Goal: Check status: Check status

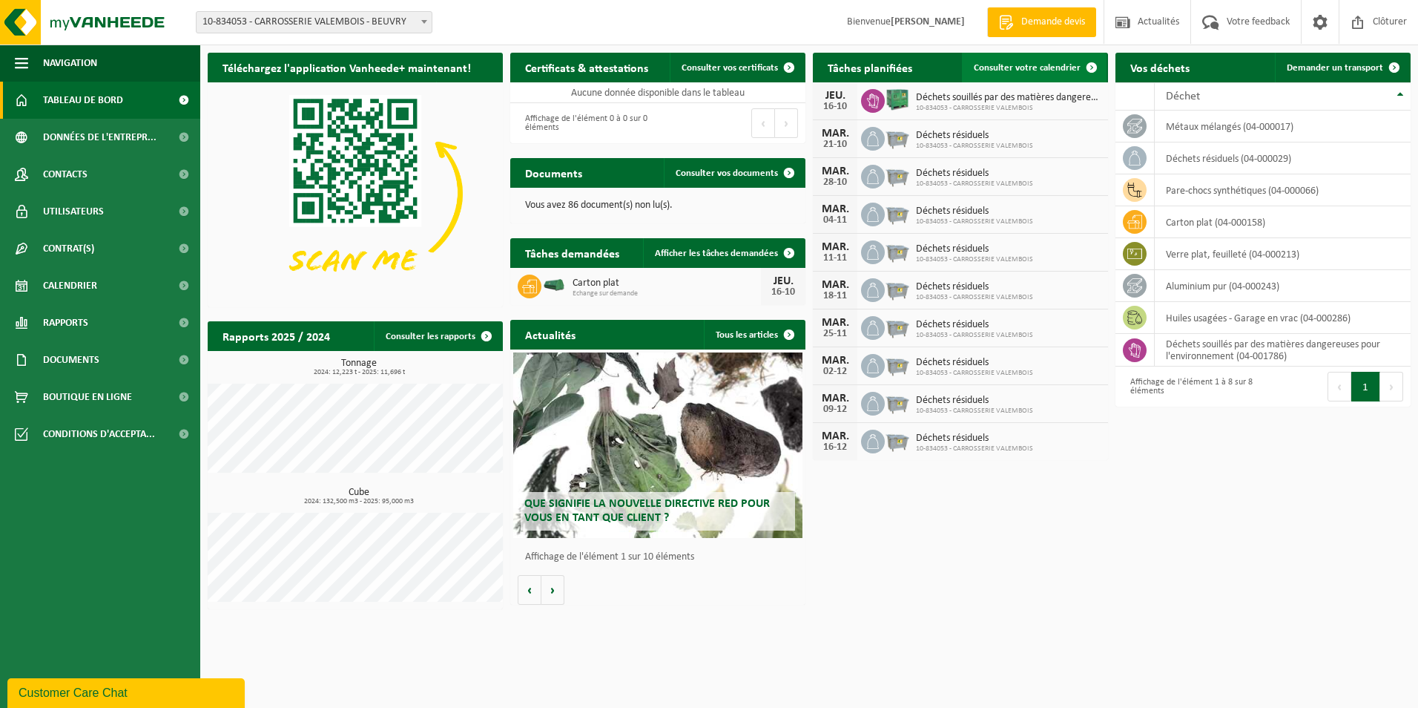
click at [1023, 65] on span "Consulter votre calendrier" at bounding box center [1027, 68] width 107 height 10
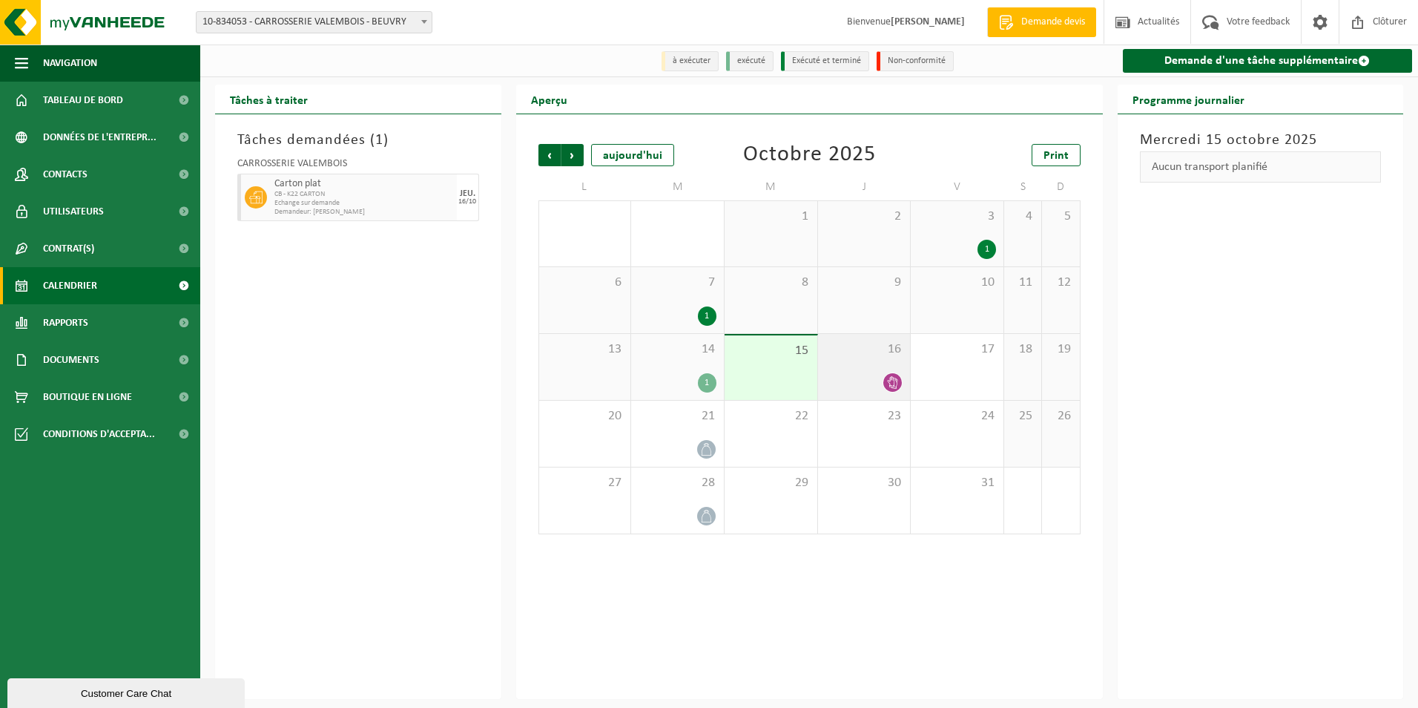
click at [885, 382] on span at bounding box center [892, 382] width 19 height 19
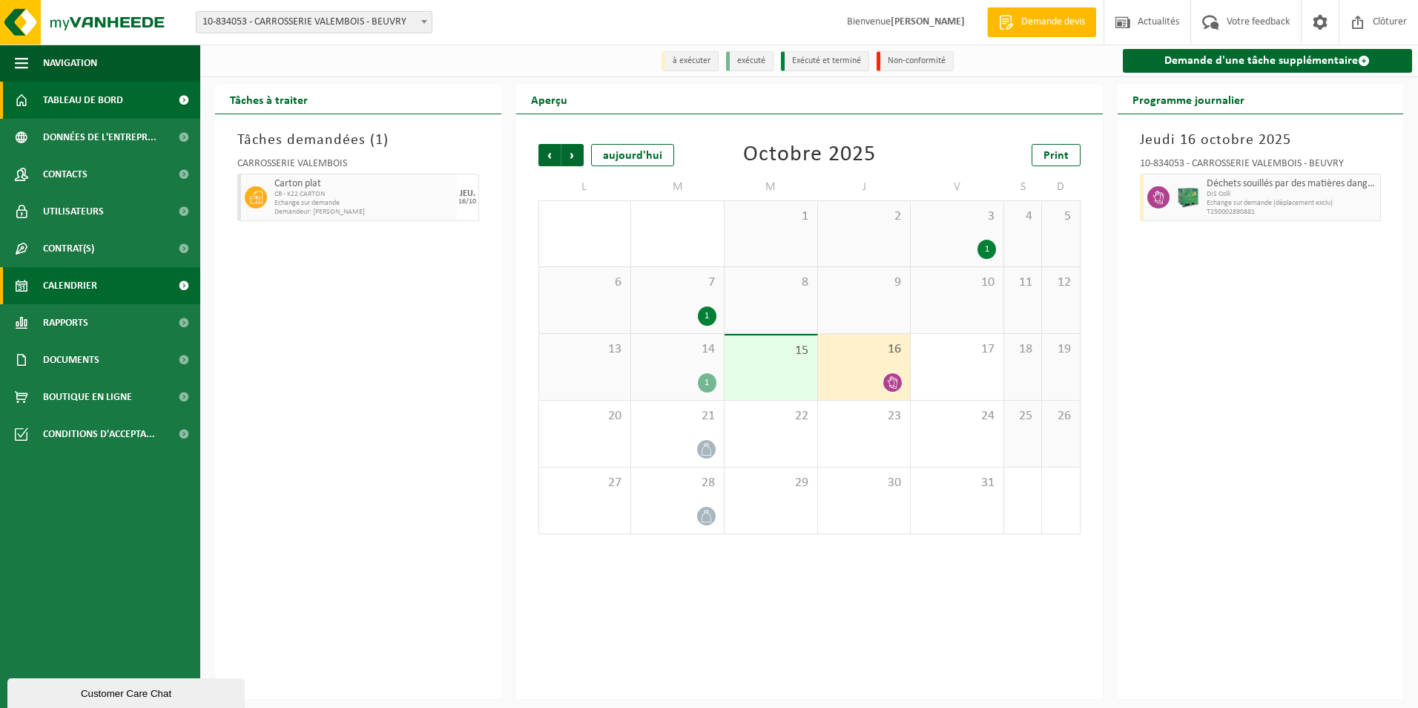
click at [101, 93] on span "Tableau de bord" at bounding box center [83, 100] width 80 height 37
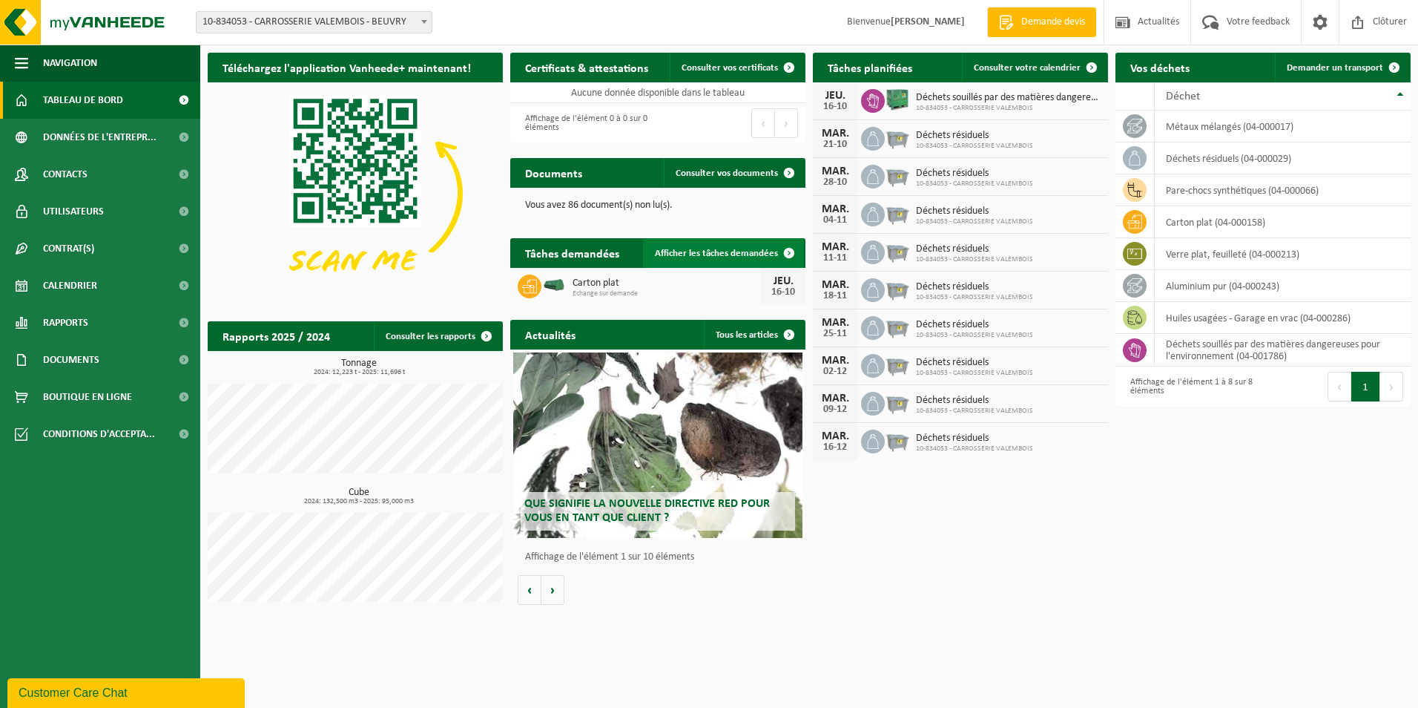
click at [747, 251] on span "Afficher les tâches demandées" at bounding box center [716, 253] width 123 height 10
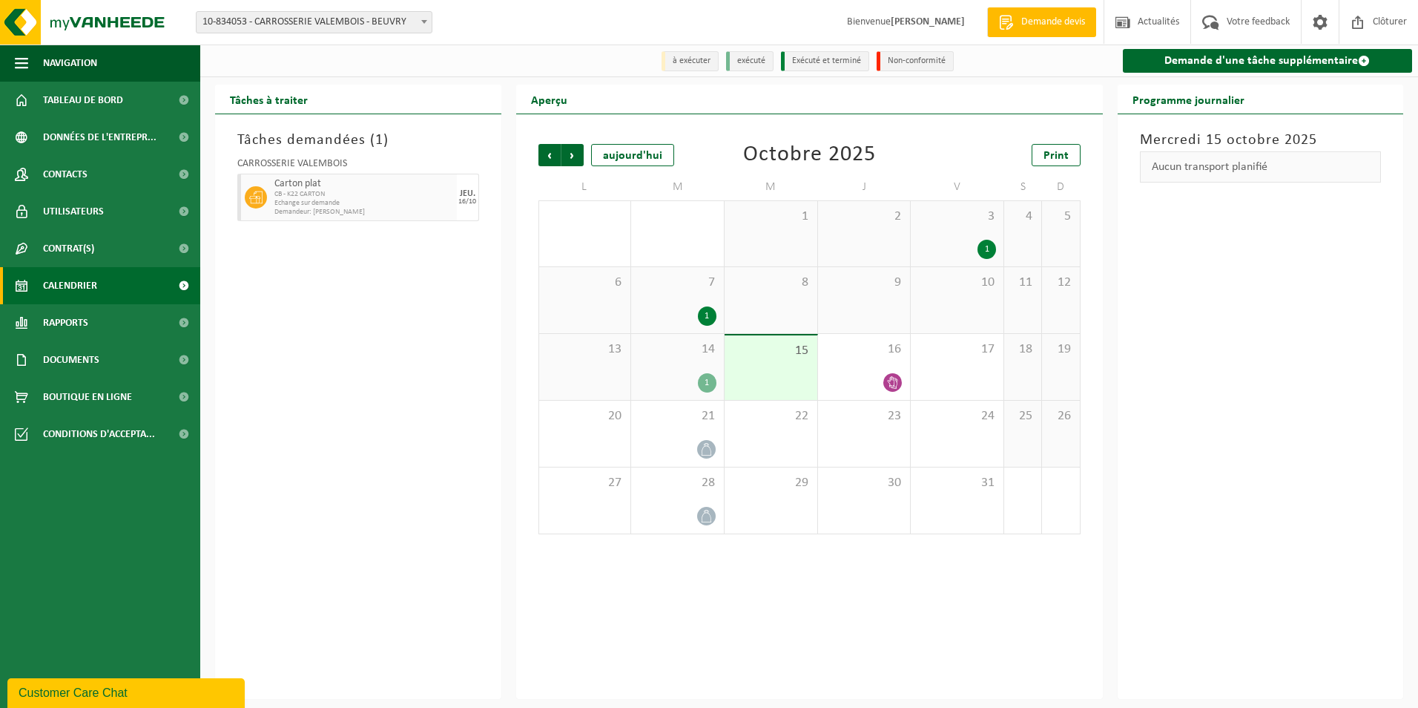
click at [316, 142] on h3 "Tâches demandées ( 1 )" at bounding box center [358, 140] width 242 height 22
